Goal: Transaction & Acquisition: Purchase product/service

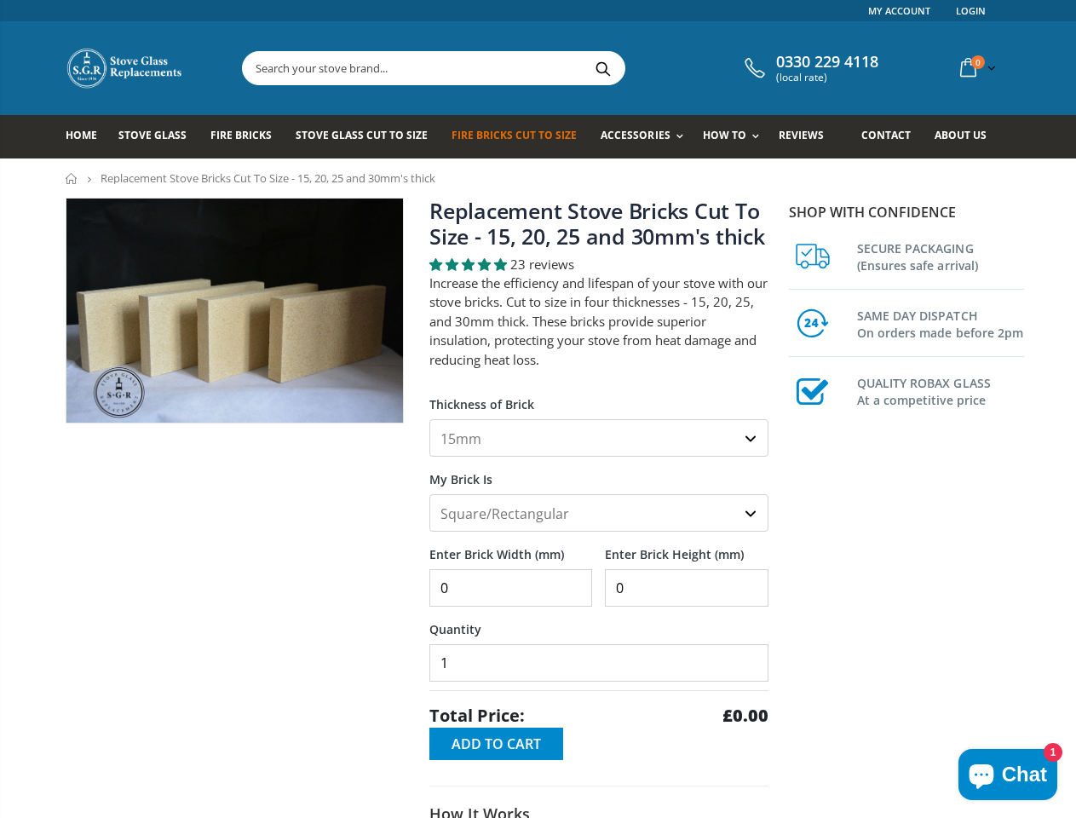
click at [537, 409] on label "Thickness of Brick" at bounding box center [598, 397] width 339 height 31
click at [537, 419] on select "15mm 20mm 25mm 30mm" at bounding box center [598, 437] width 339 height 37
click at [537, 409] on label "Thickness of Brick" at bounding box center [598, 397] width 339 height 31
click at [537, 419] on select "15mm 20mm 25mm 30mm" at bounding box center [598, 437] width 339 height 37
click at [425, 68] on input "text" at bounding box center [529, 68] width 572 height 32
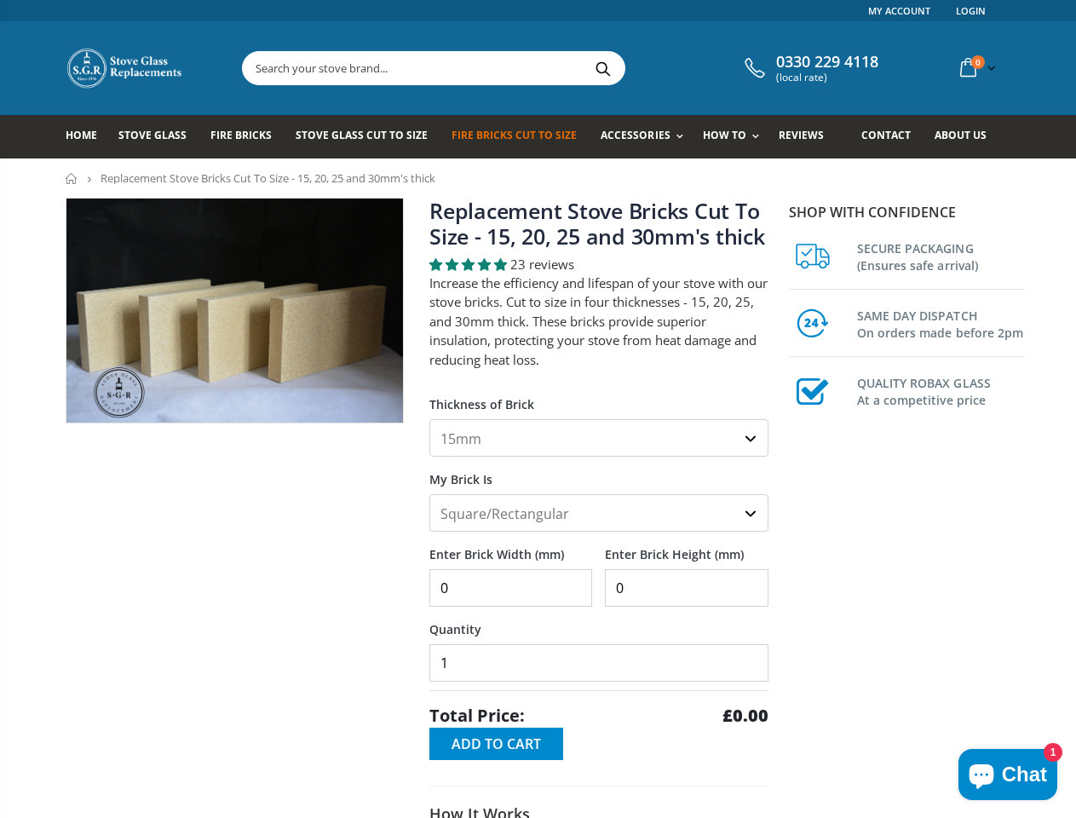
click at [620, 136] on span "Accessories" at bounding box center [634, 135] width 69 height 14
click at [709, 136] on span "How To" at bounding box center [724, 135] width 43 height 14
click at [602, 264] on div "23 reviews" at bounding box center [598, 264] width 339 height 18
